Goal: Task Accomplishment & Management: Complete application form

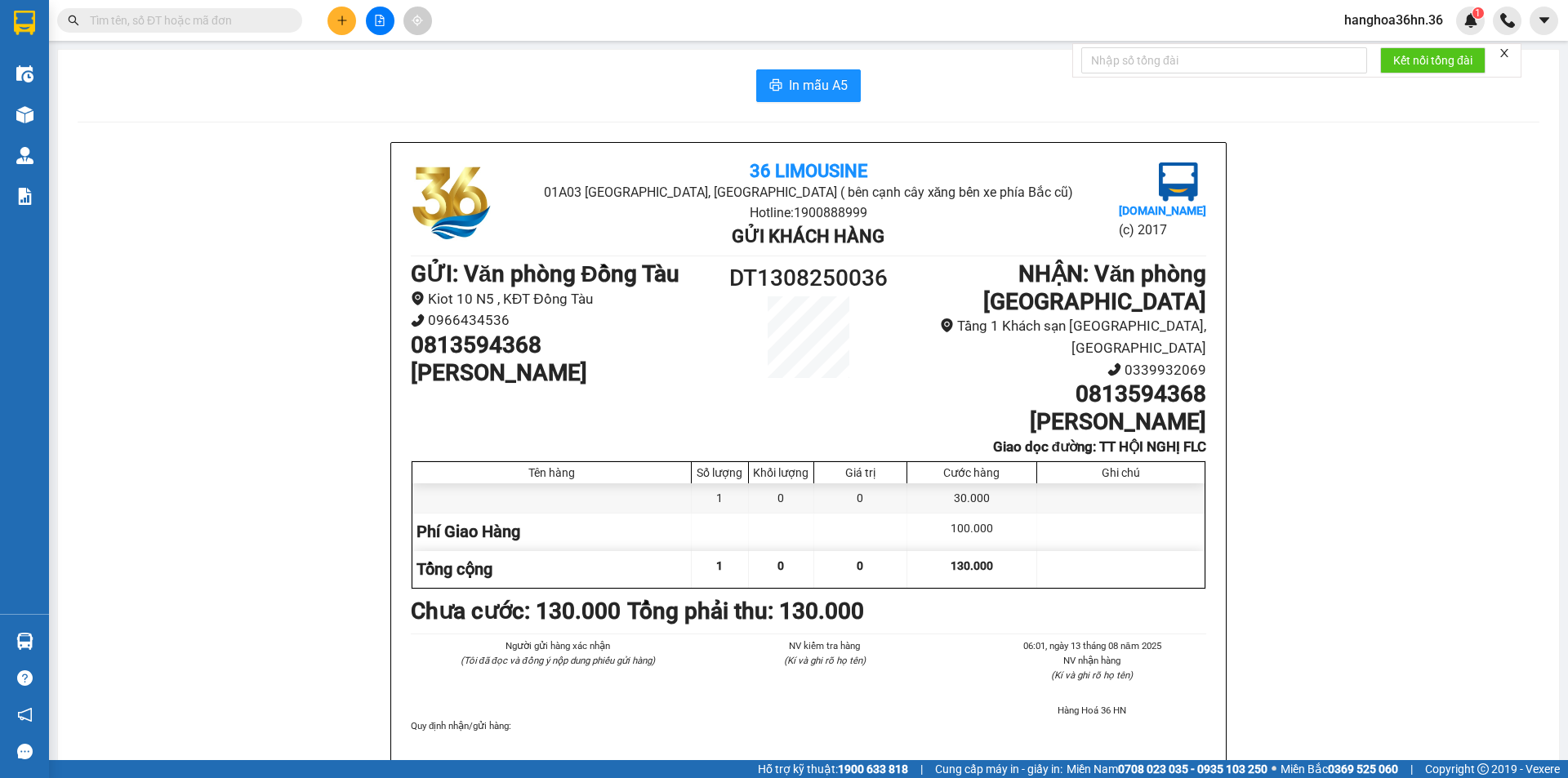
click at [343, 36] on div "Kết quả tìm kiếm ( 0 ) Bộ lọc No Data hanghoa36hn.36 1" at bounding box center [784, 20] width 1568 height 41
click at [343, 28] on button at bounding box center [341, 21] width 29 height 29
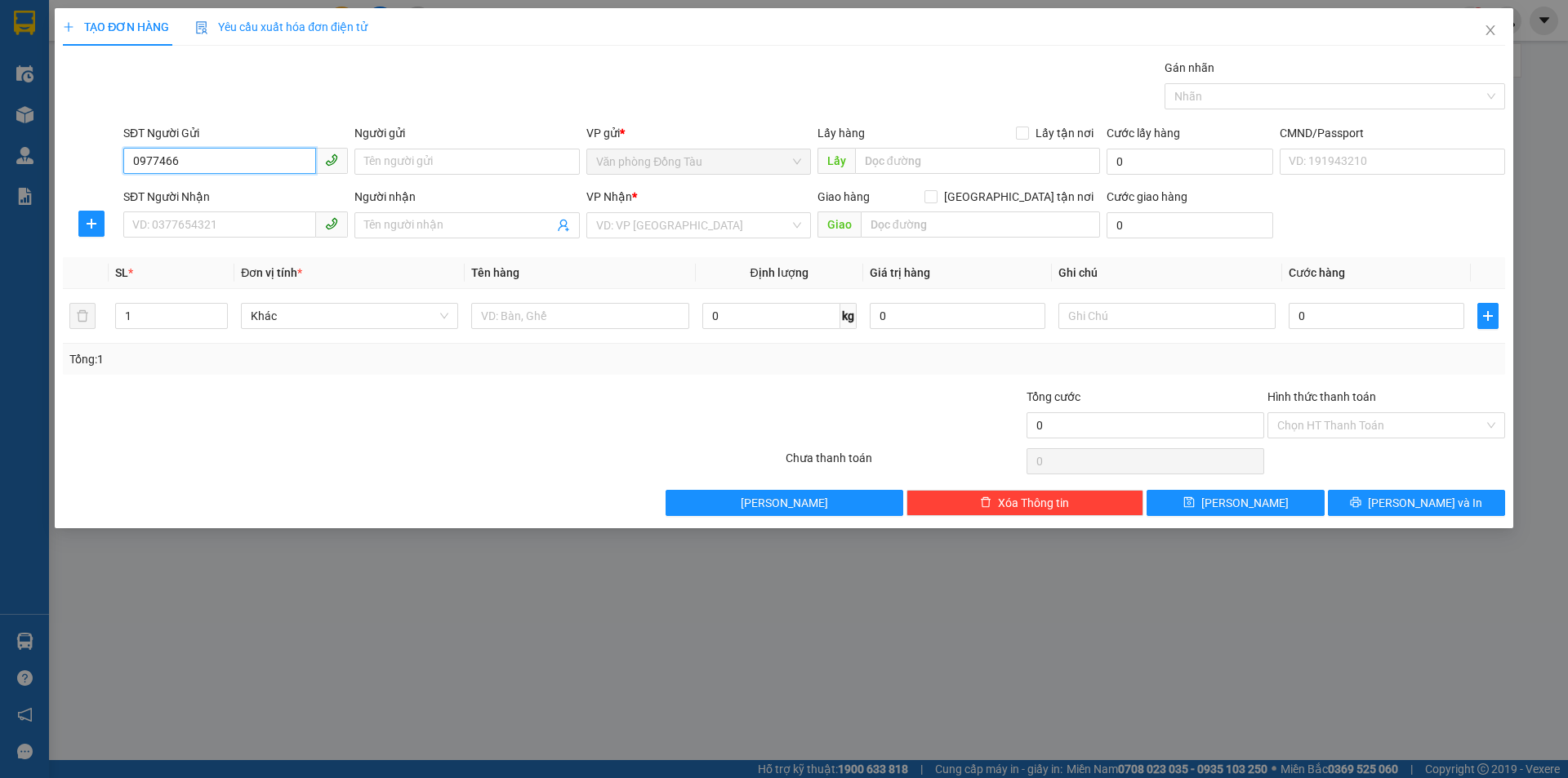
drag, startPoint x: 189, startPoint y: 163, endPoint x: 120, endPoint y: 163, distance: 68.6
click at [120, 163] on div "SĐT Người Gửi 0977466 0977466" at bounding box center [235, 152] width 231 height 57
type input "0977466"
click at [140, 220] on input "SĐT Người Nhận" at bounding box center [219, 224] width 193 height 26
type input "0977466426"
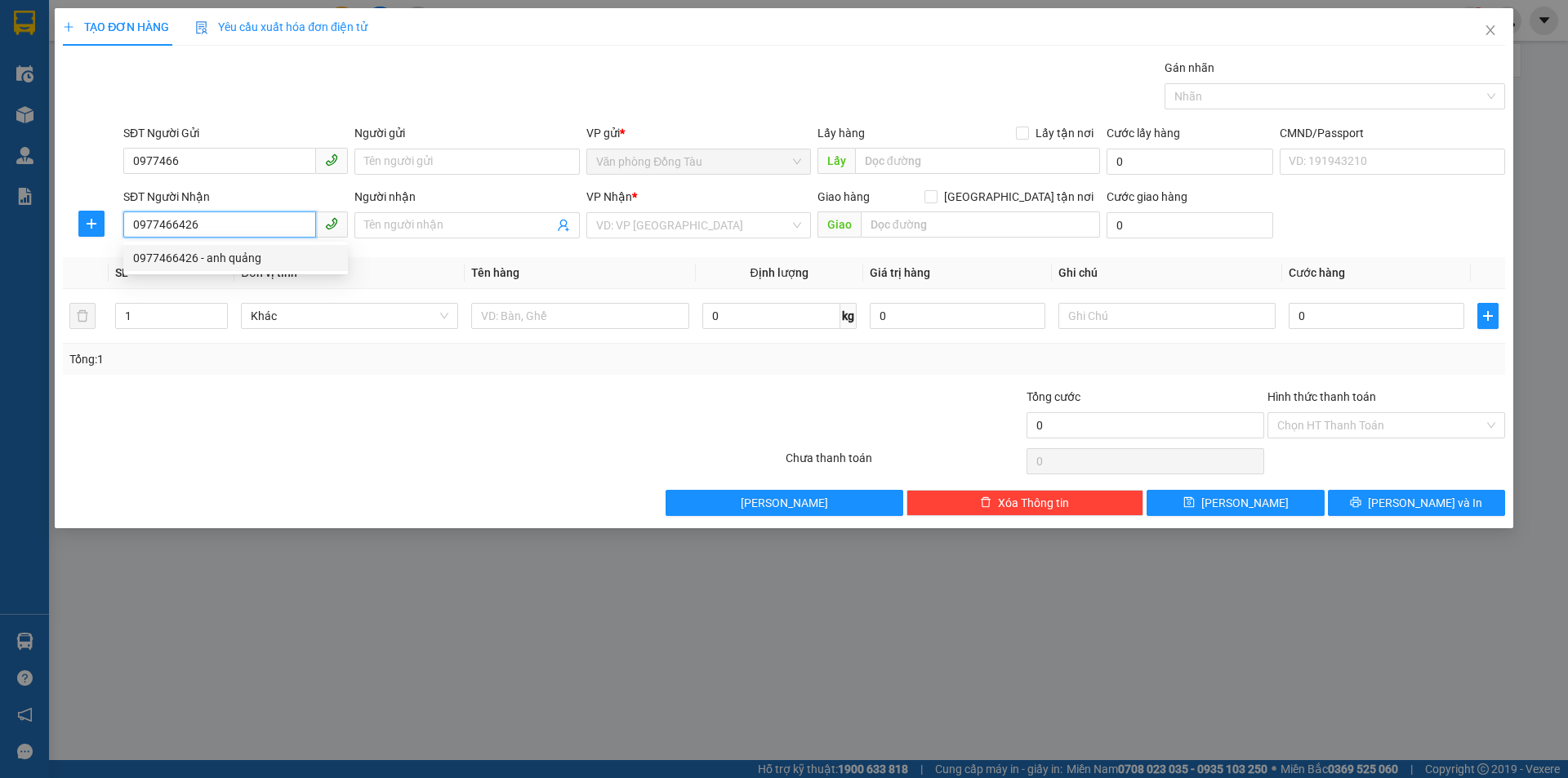
click at [279, 252] on div "0977466426 - anh quảng" at bounding box center [235, 258] width 205 height 18
type input "anh quảng"
type input "big c thanh hoá"
type input "0977466426"
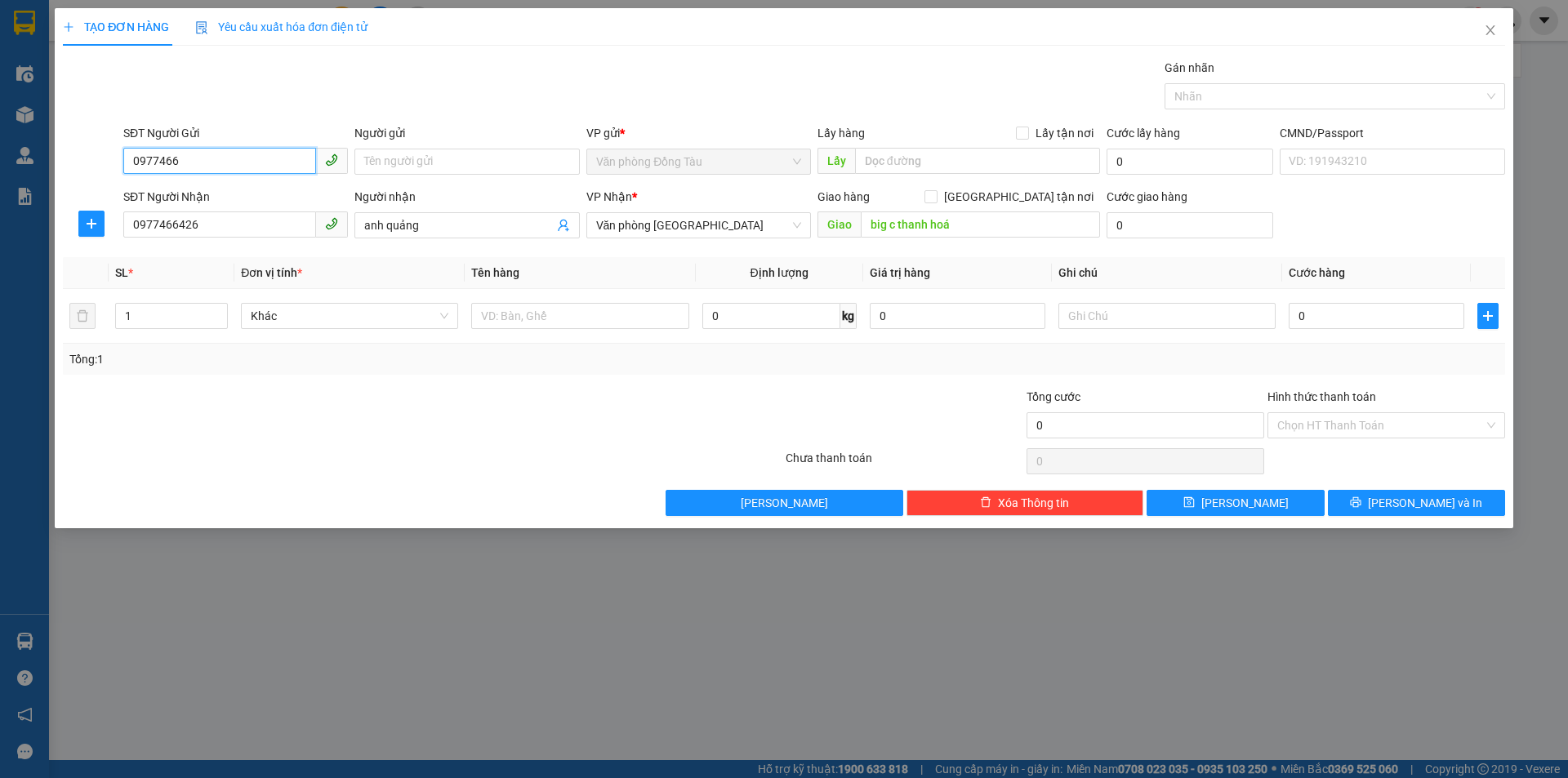
click at [207, 161] on input "0977466" at bounding box center [219, 161] width 193 height 26
click at [208, 161] on input "0977466" at bounding box center [219, 161] width 193 height 26
click at [278, 197] on div "0969777515 - anh tú" at bounding box center [235, 194] width 205 height 18
type input "0969777515"
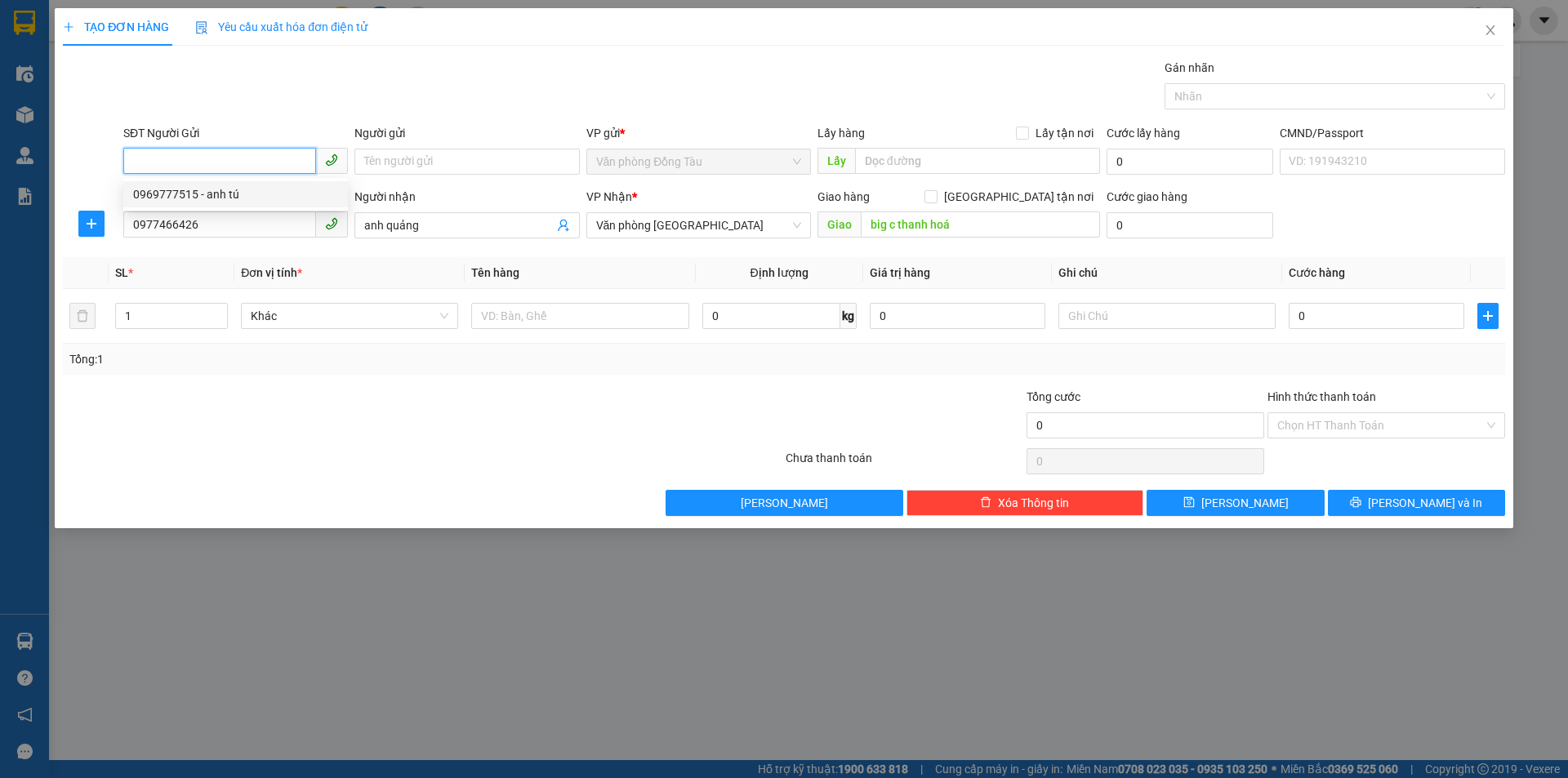
type input "anh tú"
type input "vp đồng tàu"
type input "30.000"
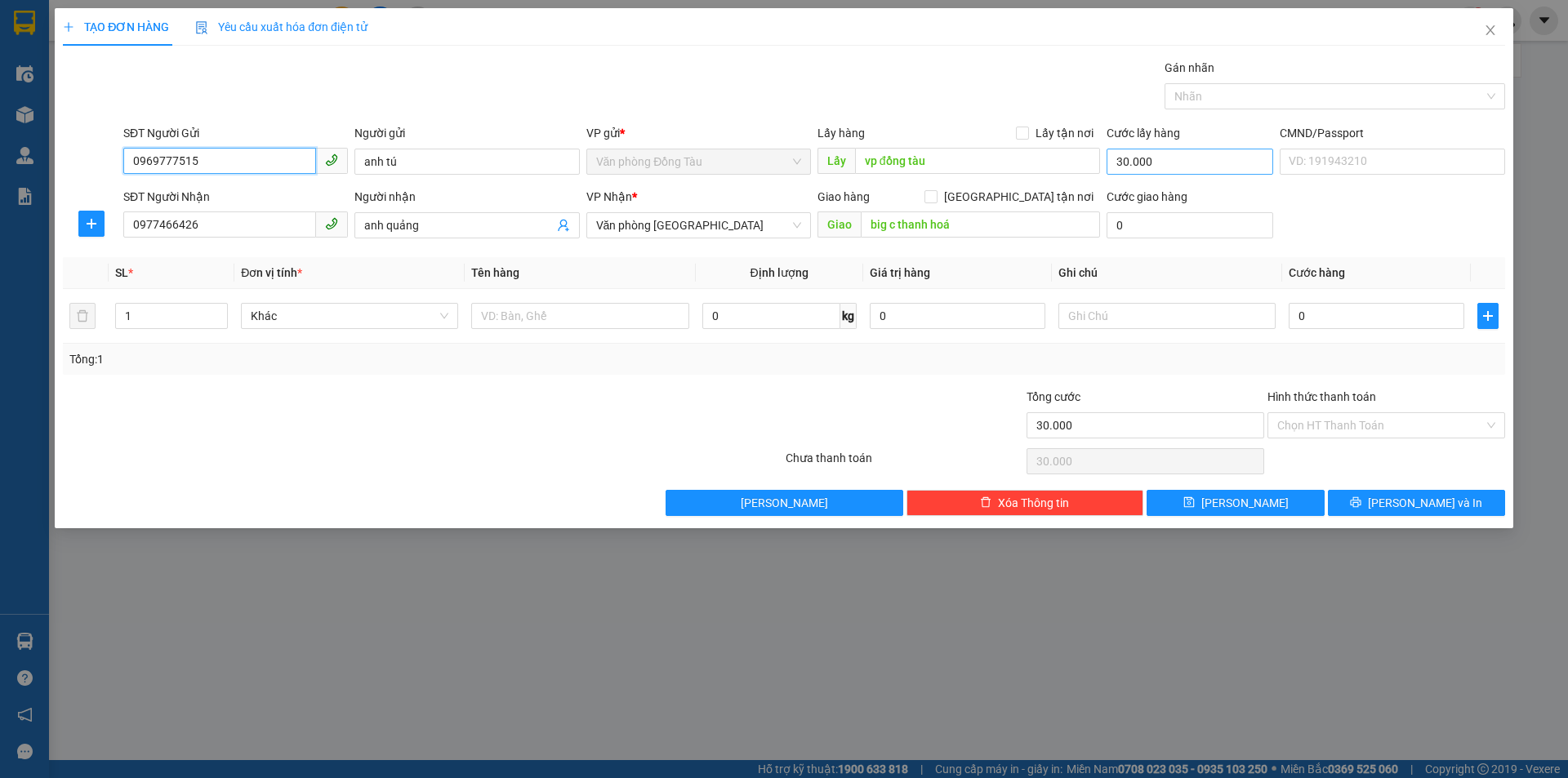
type input "0969777515"
type input "0"
type input "30.000"
type input "0"
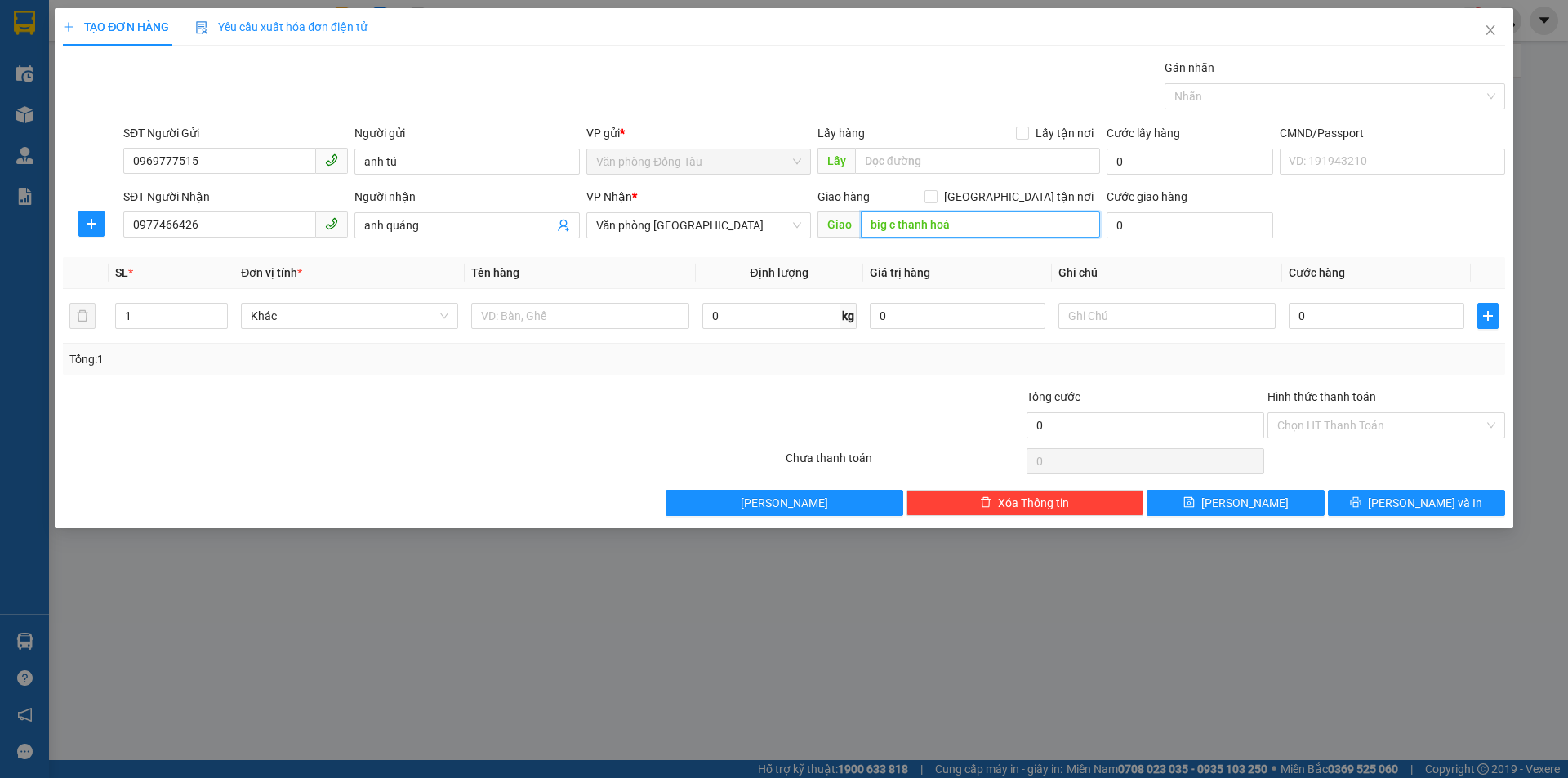
click at [992, 224] on input "big c thanh hoá" at bounding box center [980, 224] width 239 height 26
click at [1347, 325] on input "0" at bounding box center [1377, 316] width 176 height 26
type input "4"
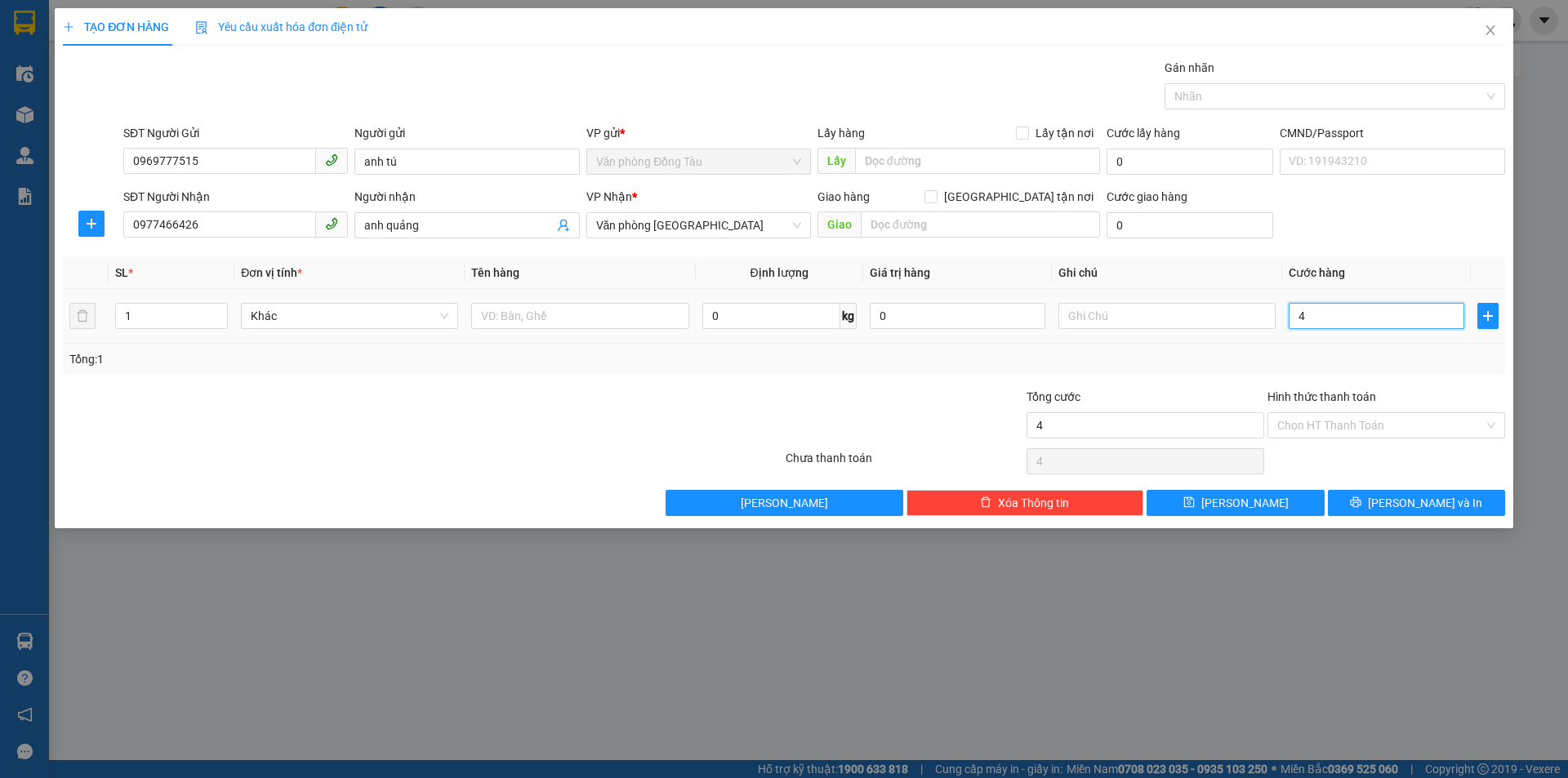
type input "40"
type input "400"
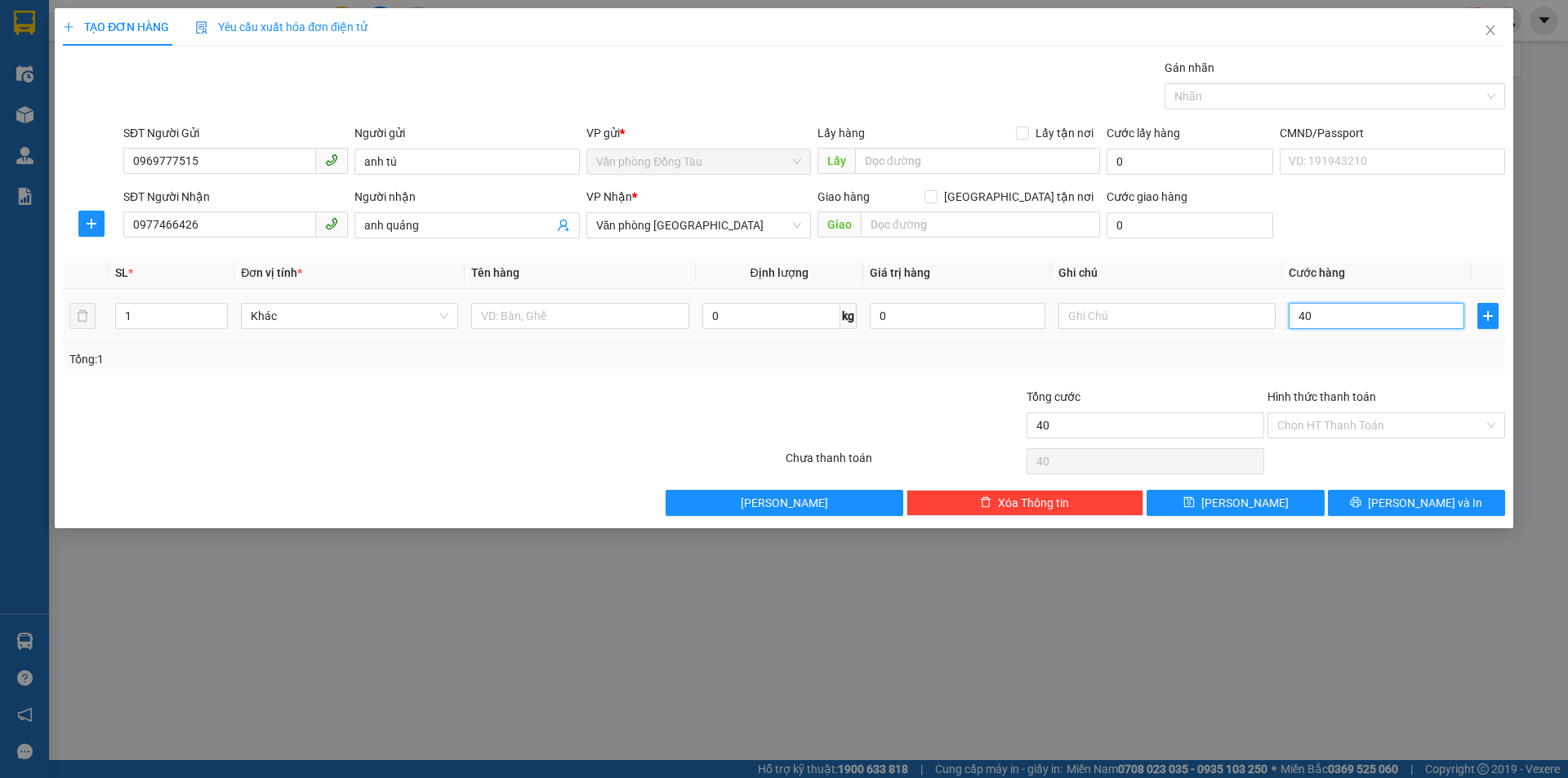
type input "400"
type input "4.000"
type input "40.000"
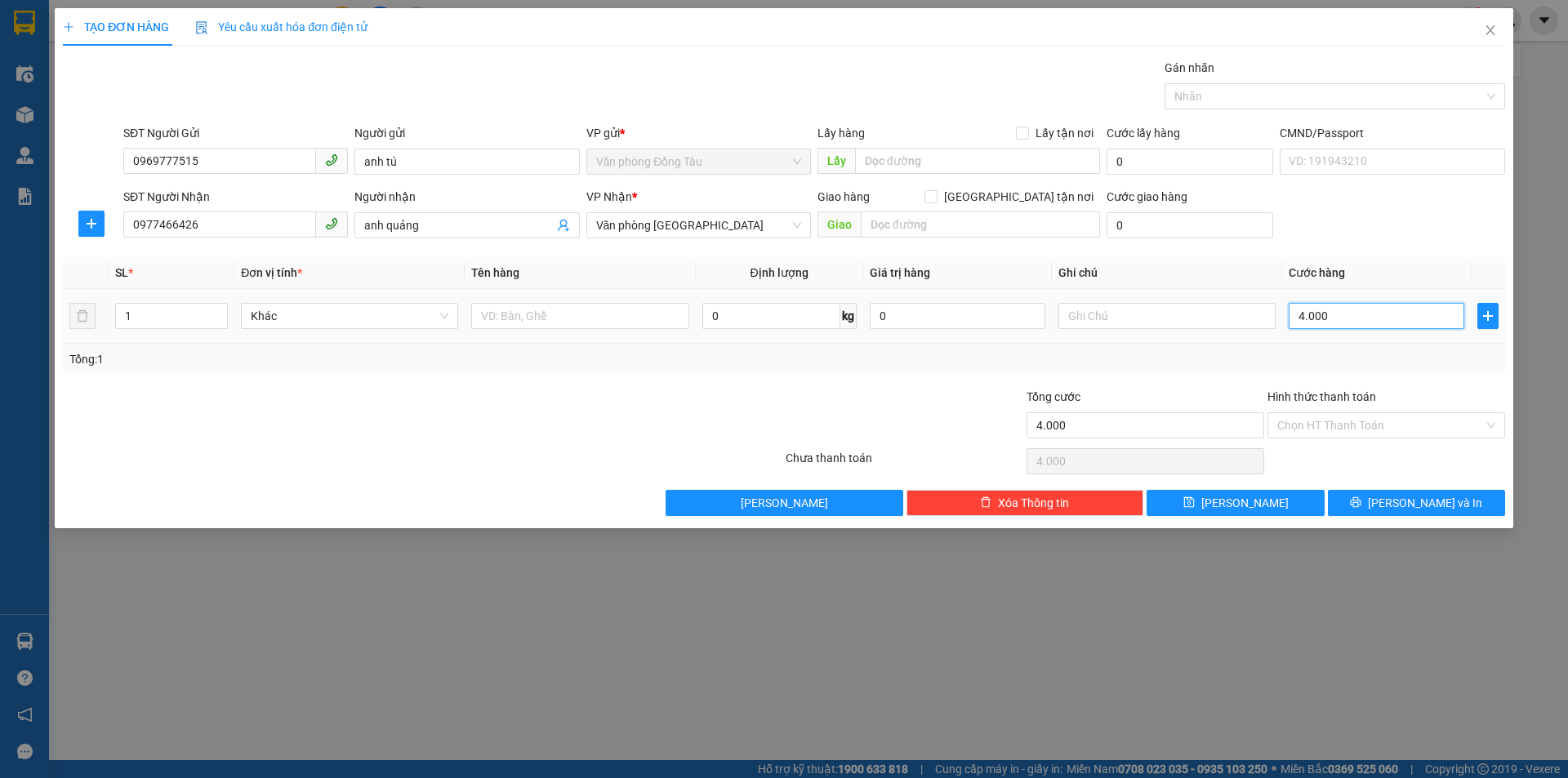
type input "40.000"
click at [1305, 430] on input "Hình thức thanh toán" at bounding box center [1380, 425] width 207 height 24
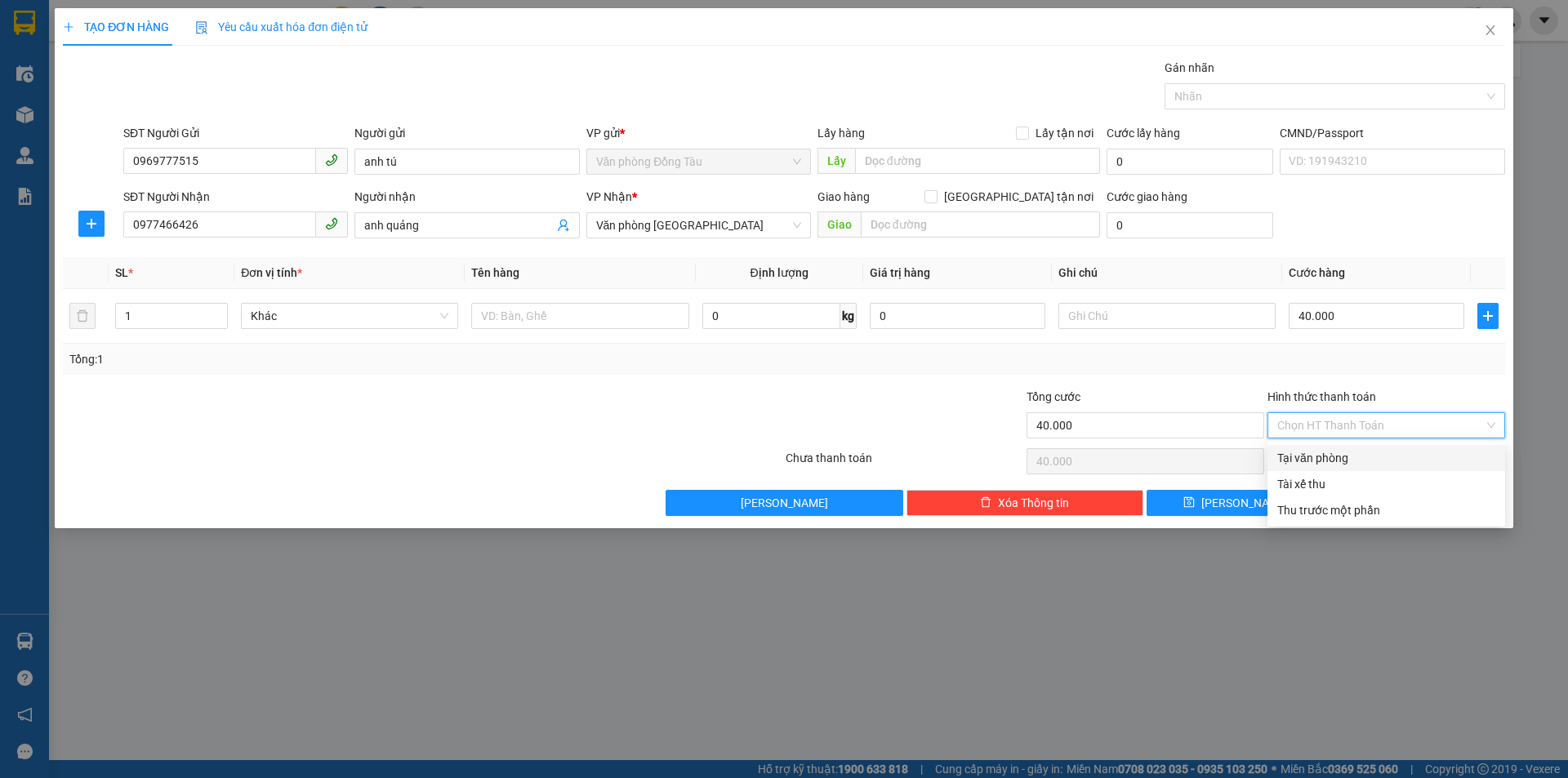
click at [1309, 450] on div "Tại văn phòng" at bounding box center [1386, 458] width 218 height 18
type input "0"
click at [1396, 496] on button "[PERSON_NAME] và In" at bounding box center [1416, 503] width 177 height 26
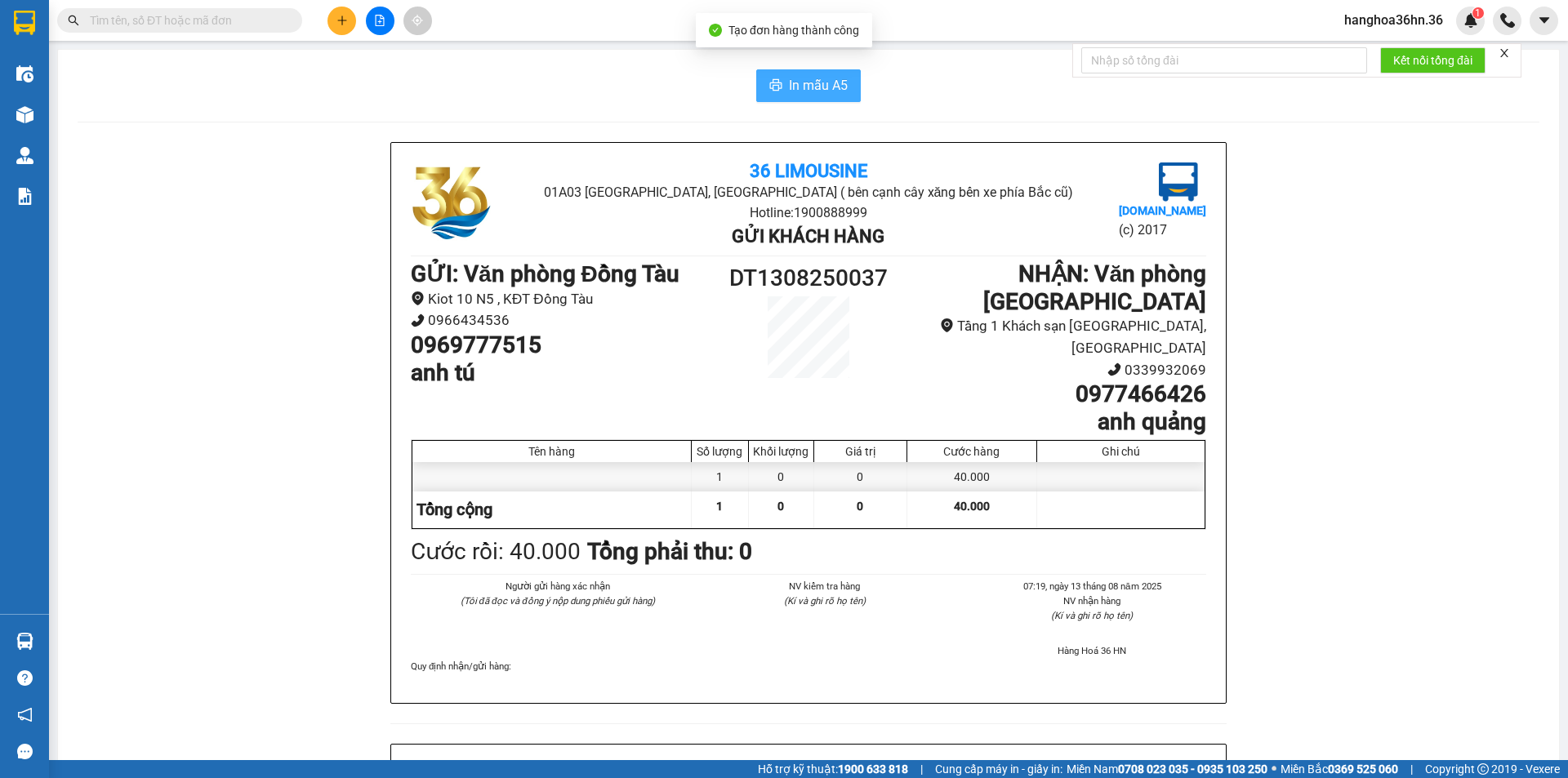
click at [819, 101] on button "In mẫu A5" at bounding box center [808, 85] width 105 height 33
